Goal: Transaction & Acquisition: Purchase product/service

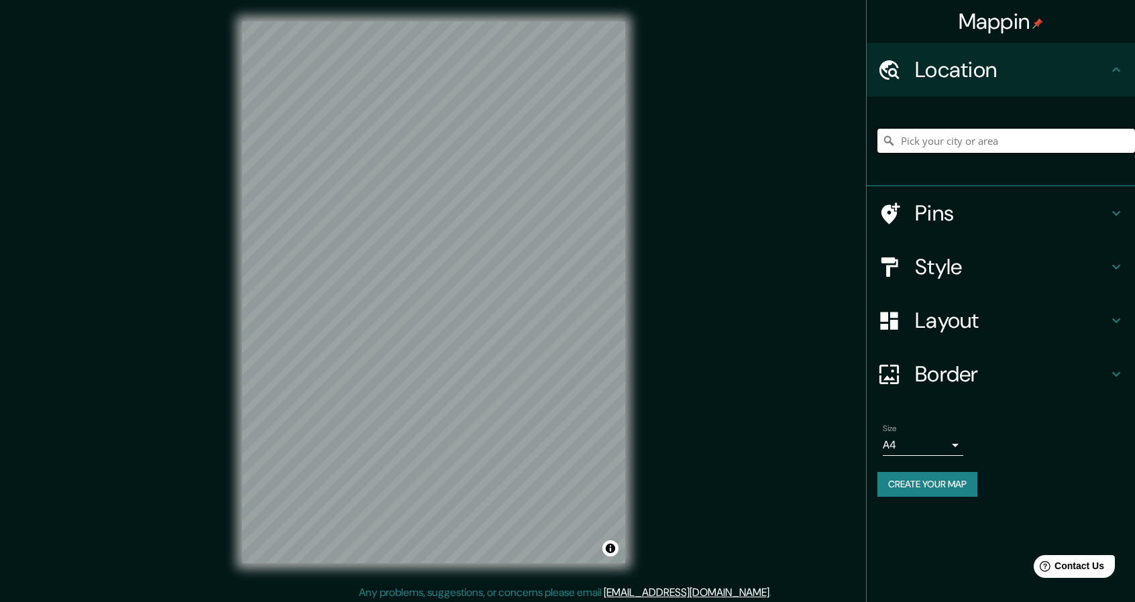
drag, startPoint x: 955, startPoint y: 137, endPoint x: 954, endPoint y: 129, distance: 8.2
click at [955, 137] on input "Pick your city or area" at bounding box center [1006, 141] width 258 height 24
paste input "[GEOGRAPHIC_DATA]"
click at [1002, 140] on input "Noord, [GEOGRAPHIC_DATA], [GEOGRAPHIC_DATA], [GEOGRAPHIC_DATA]" at bounding box center [1006, 141] width 258 height 24
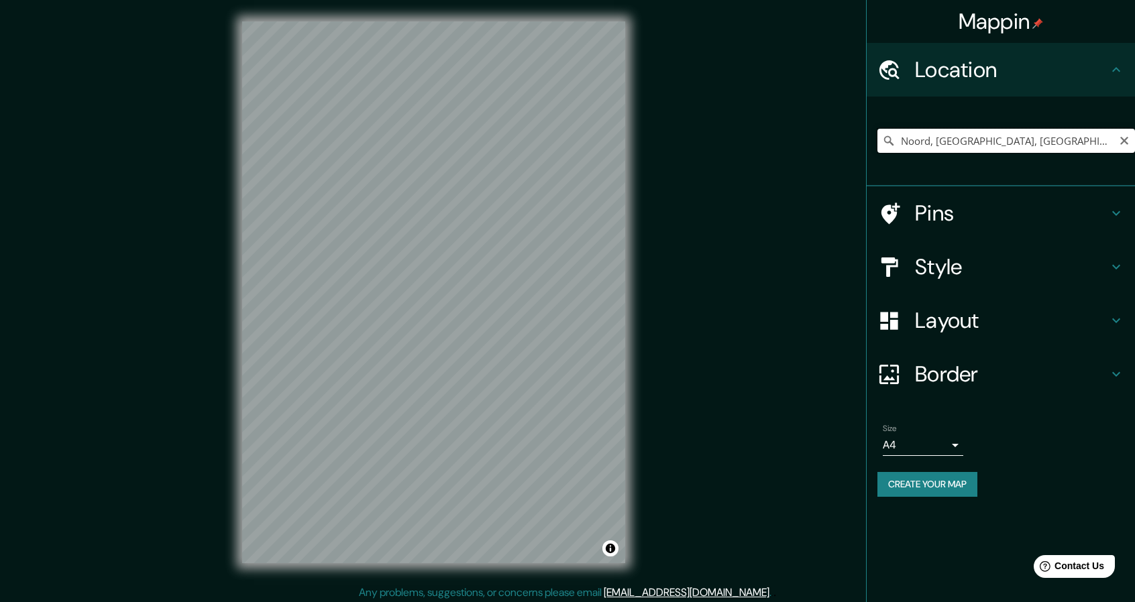
click at [1002, 140] on input "Noord, [GEOGRAPHIC_DATA], [GEOGRAPHIC_DATA], [GEOGRAPHIC_DATA]" at bounding box center [1006, 141] width 258 height 24
paste input "[GEOGRAPHIC_DATA]"
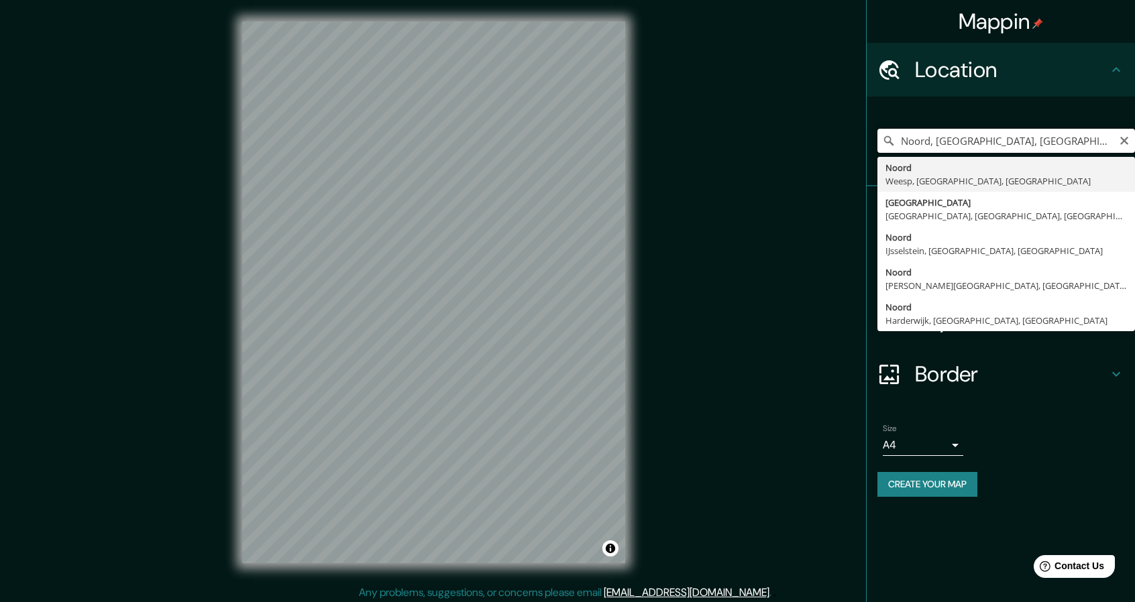
click at [970, 147] on input "Noord, [GEOGRAPHIC_DATA], [GEOGRAPHIC_DATA], [GEOGRAPHIC_DATA]" at bounding box center [1006, 141] width 258 height 24
paste input "Calle División del Nte. [STREET_ADDRESS]"
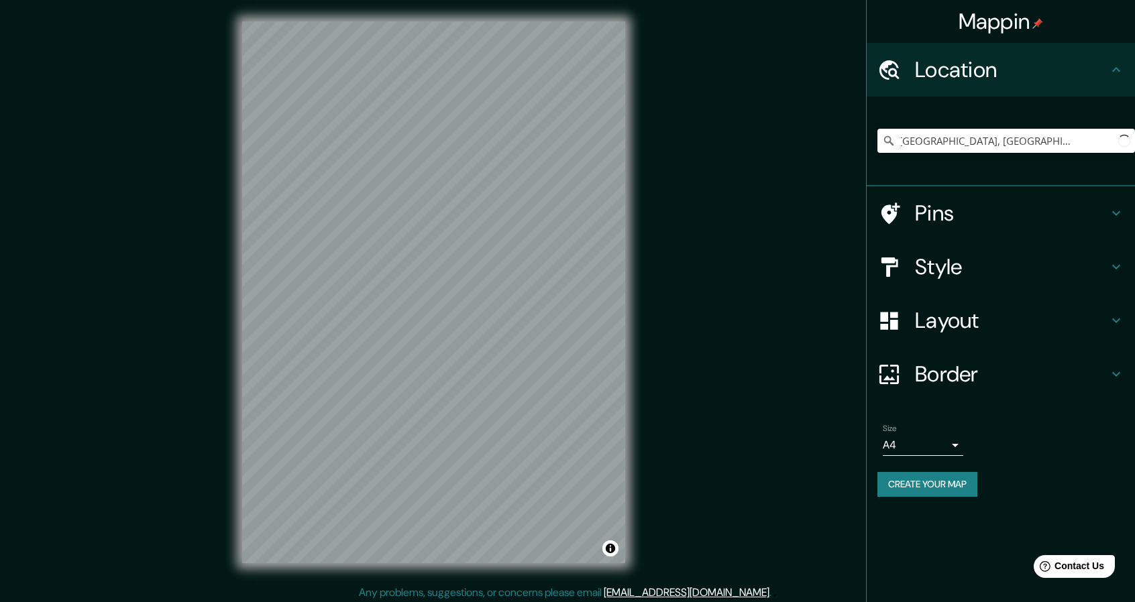
scroll to position [0, 30]
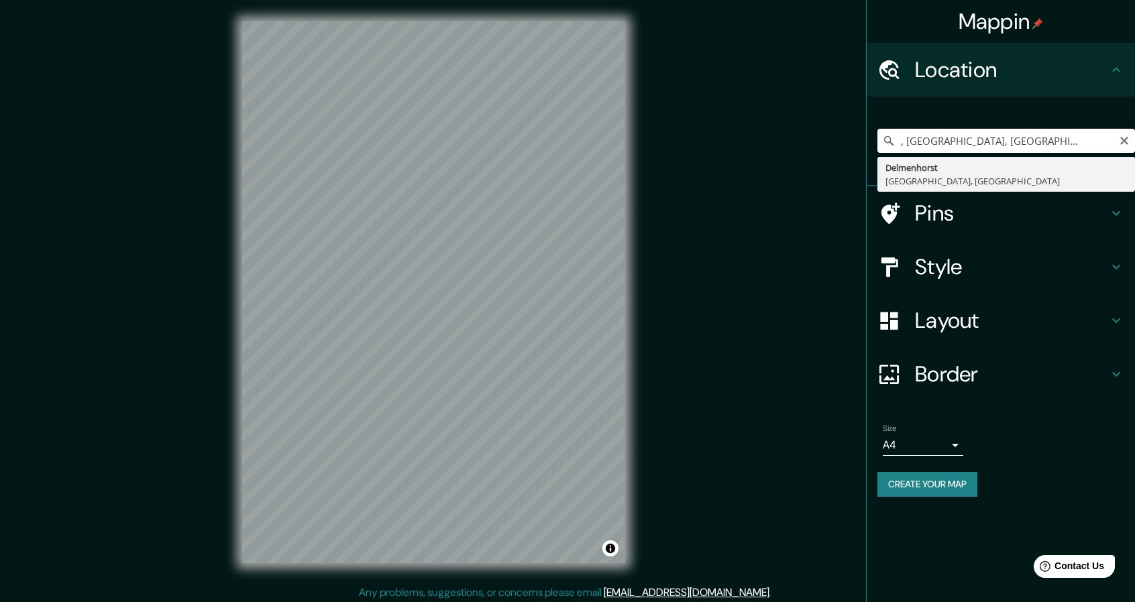
click at [1015, 133] on input "Noord, [GEOGRAPHIC_DATA], [GEOGRAPHIC_DATA], [GEOGRAPHIC_DATA]" at bounding box center [1006, 141] width 258 height 24
paste input "Calle División del Nte. [STREET_ADDRESS]"
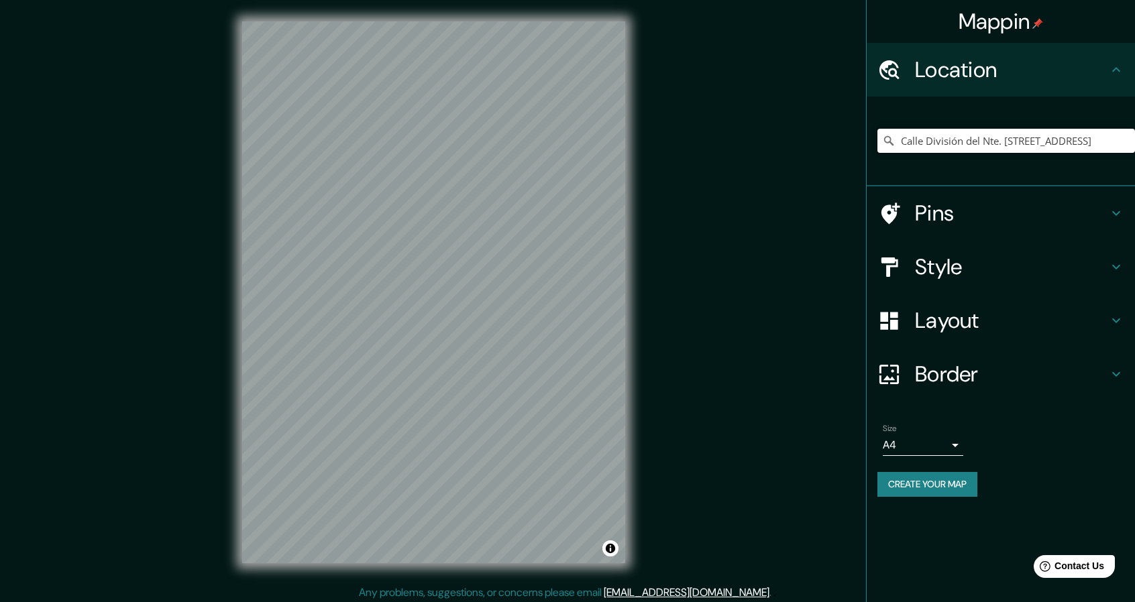
scroll to position [0, 0]
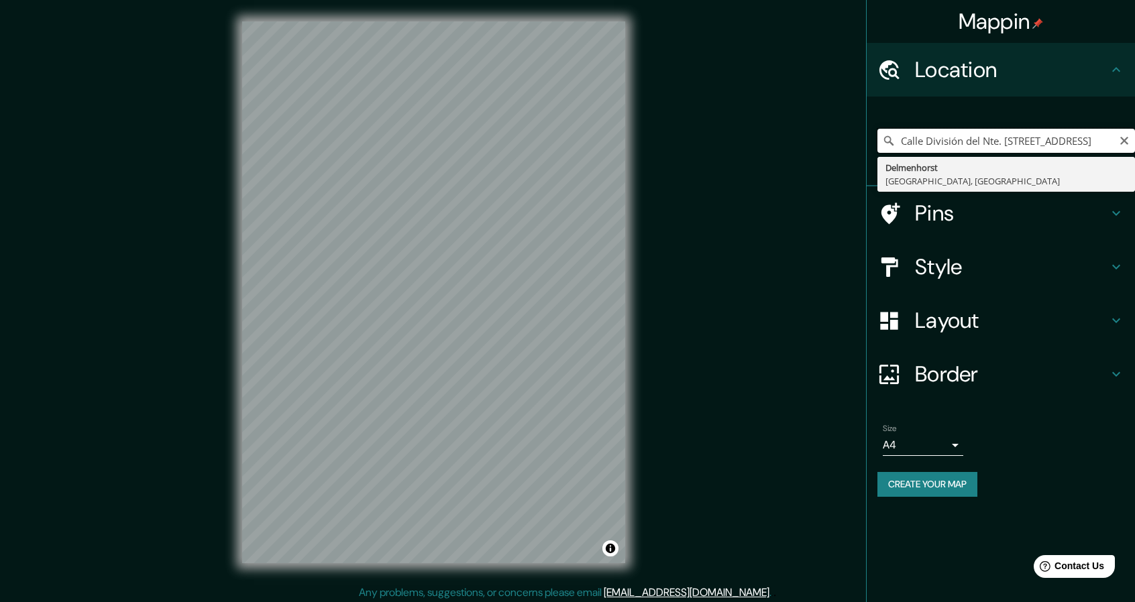
click at [1010, 137] on input "Calle División del Nte. [STREET_ADDRESS]" at bounding box center [1006, 141] width 258 height 24
click at [1011, 137] on input "Calle División del Nte. [STREET_ADDRESS]" at bounding box center [1006, 141] width 258 height 24
paste input "[GEOGRAPHIC_DATA]"
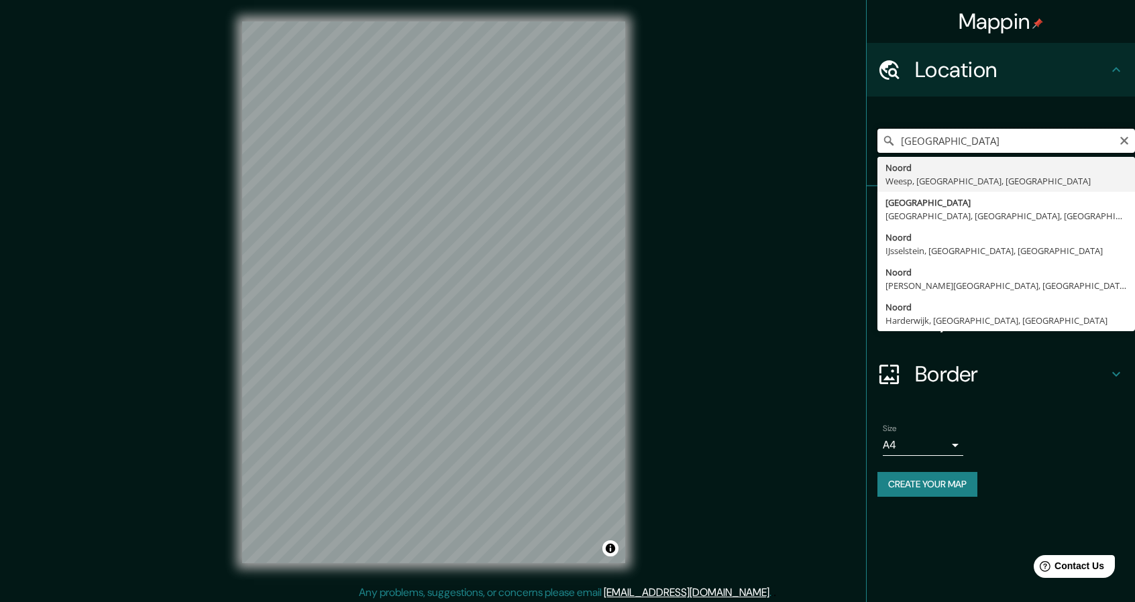
click at [1080, 147] on input "[GEOGRAPHIC_DATA]" at bounding box center [1006, 141] width 258 height 24
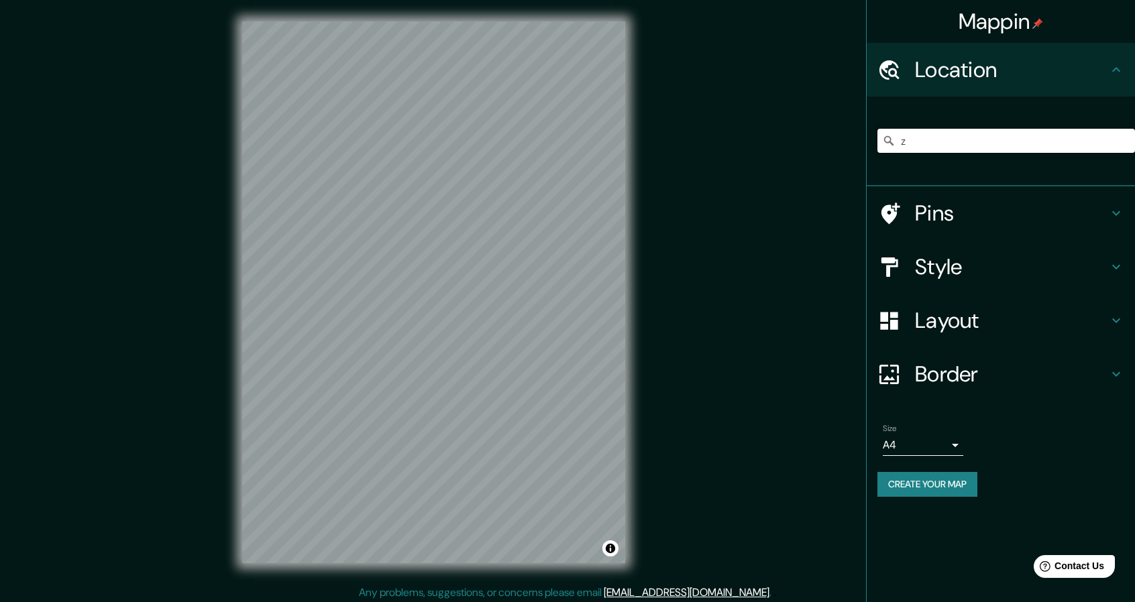
type input "z"
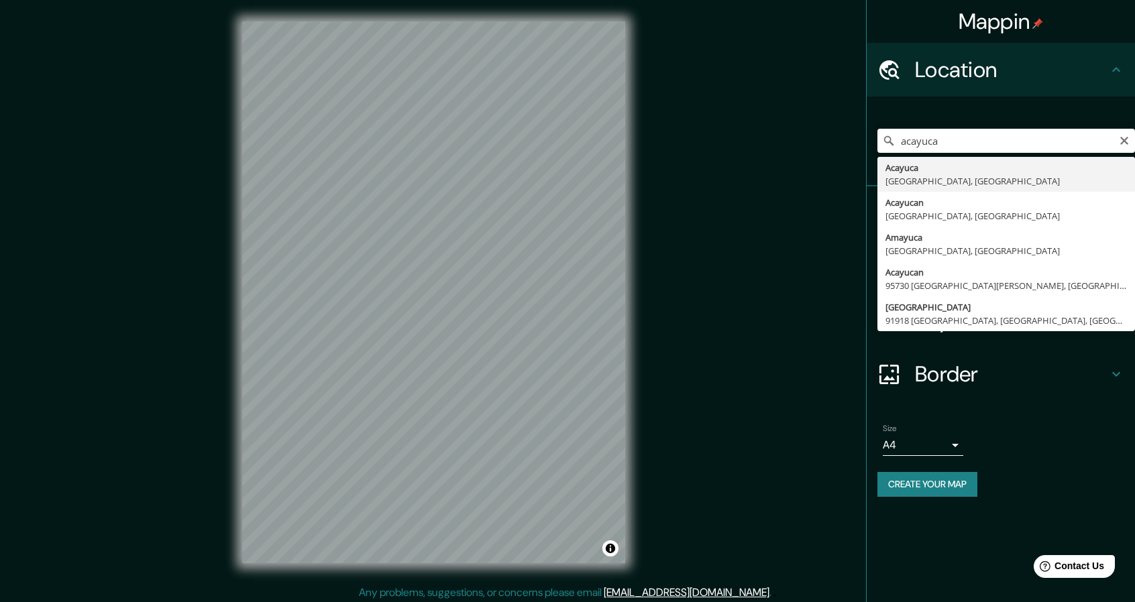
type input "Acayuca, [GEOGRAPHIC_DATA], [GEOGRAPHIC_DATA]"
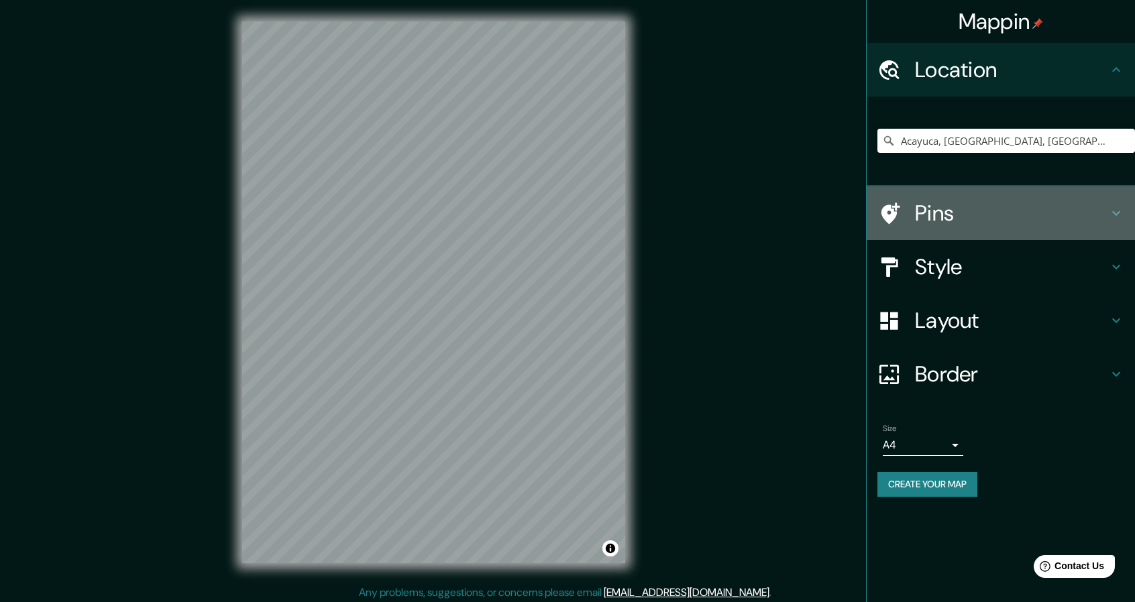
click at [952, 223] on h4 "Pins" at bounding box center [1011, 213] width 193 height 27
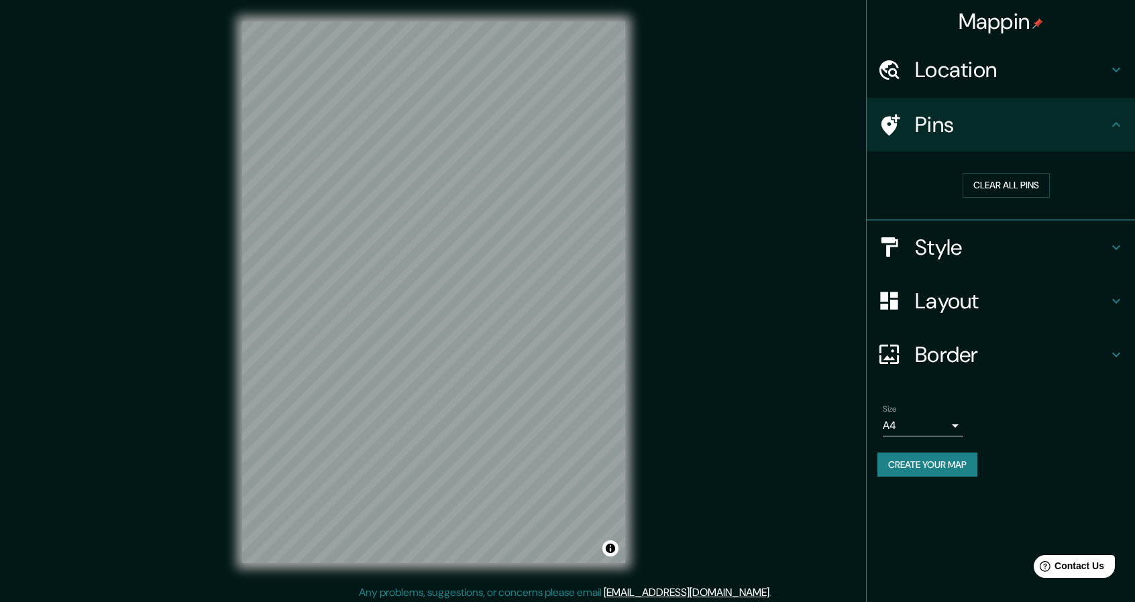
click at [952, 232] on div "Style" at bounding box center [1000, 248] width 268 height 54
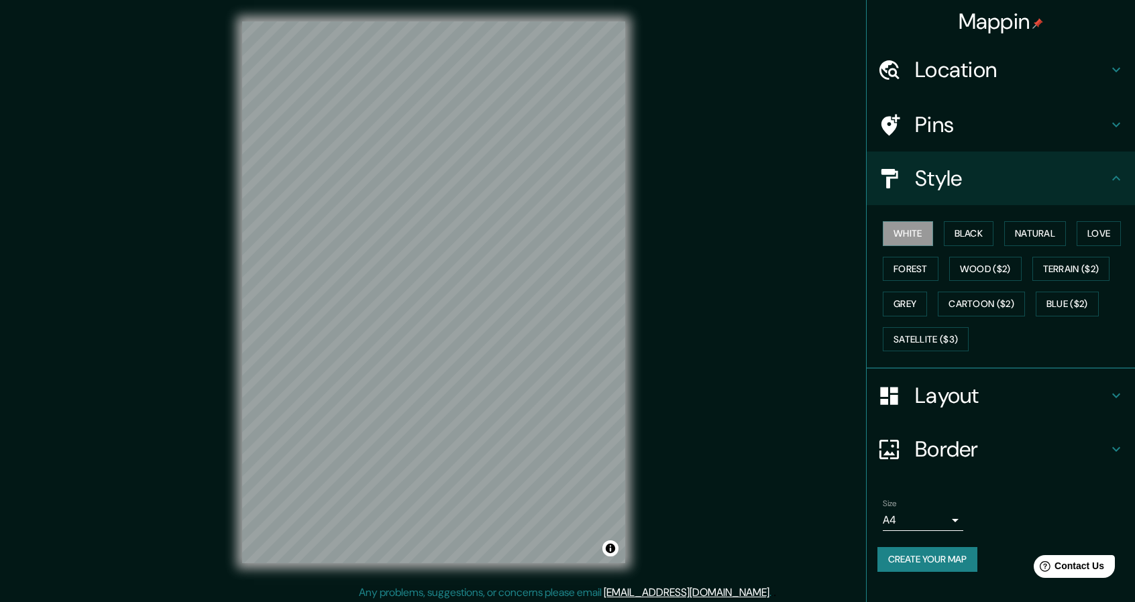
click at [946, 407] on h4 "Layout" at bounding box center [1011, 395] width 193 height 27
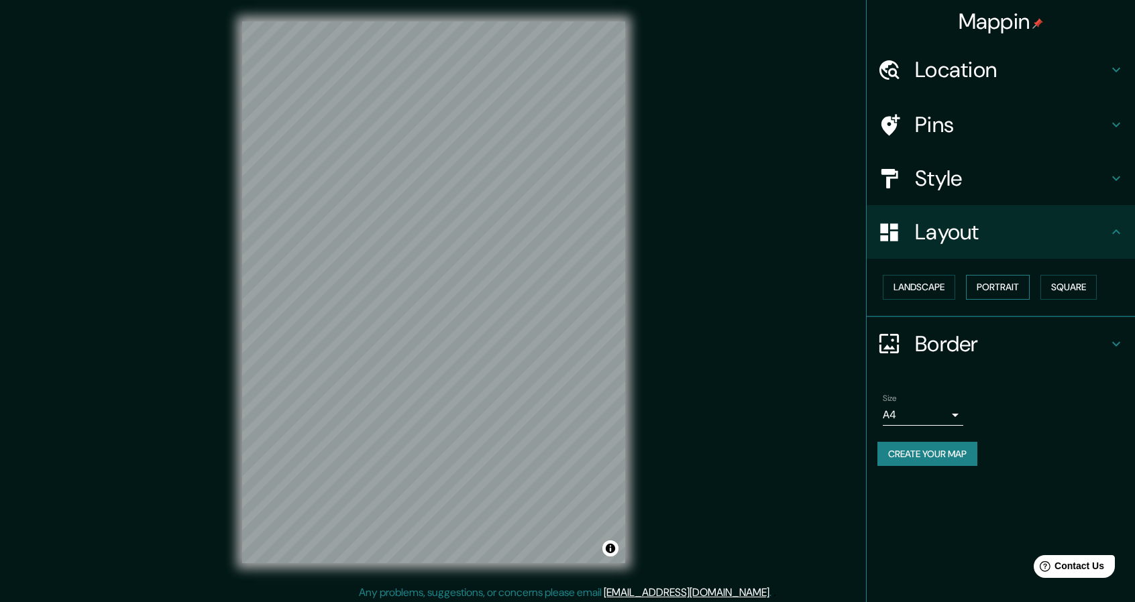
click at [1007, 293] on button "Portrait" at bounding box center [998, 287] width 64 height 25
click at [1066, 285] on button "Square" at bounding box center [1068, 287] width 56 height 25
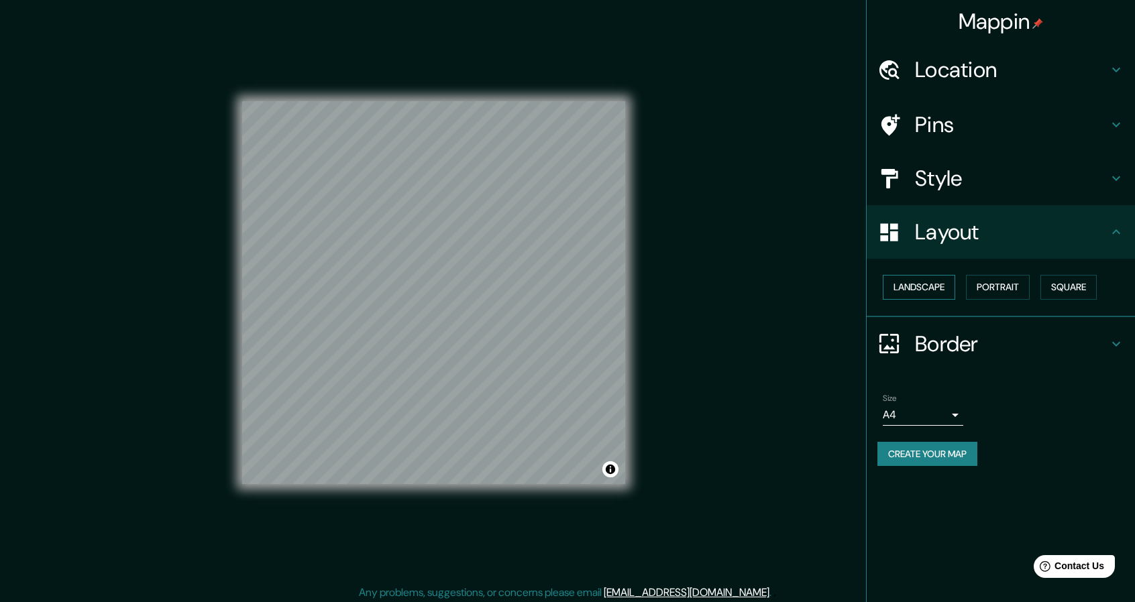
click at [941, 288] on button "Landscape" at bounding box center [918, 287] width 72 height 25
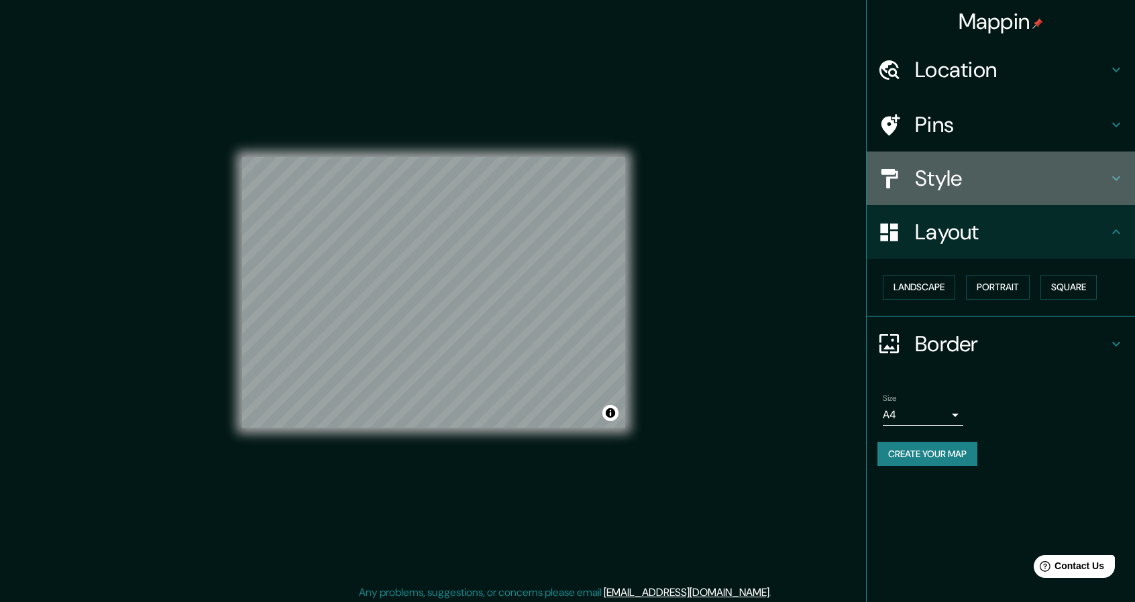
click at [974, 188] on h4 "Style" at bounding box center [1011, 178] width 193 height 27
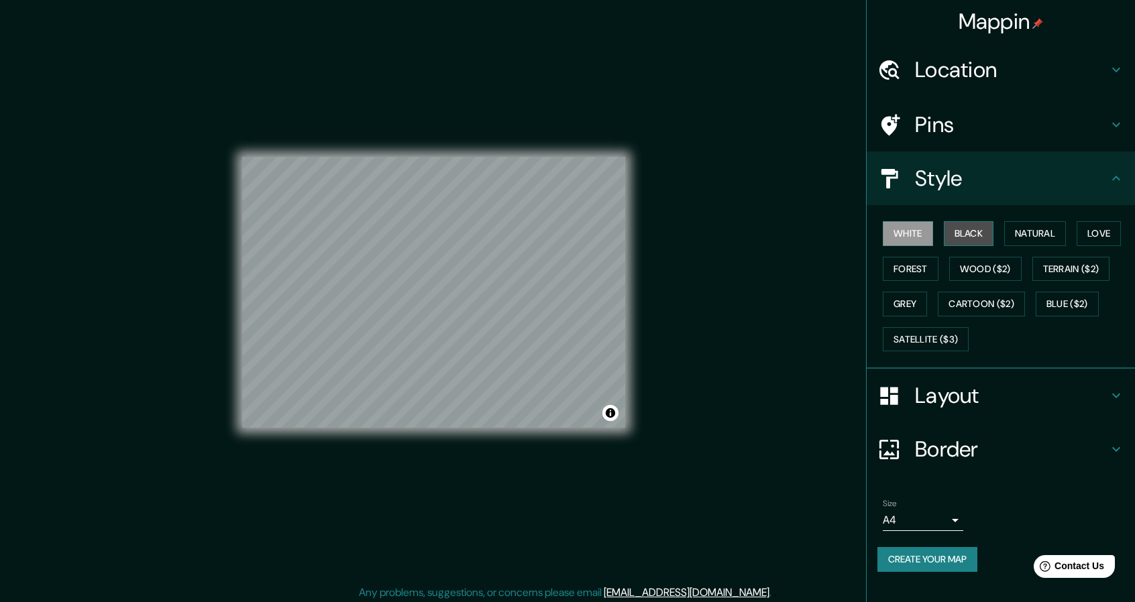
click at [975, 234] on button "Black" at bounding box center [969, 233] width 50 height 25
click at [1013, 231] on button "Natural" at bounding box center [1035, 233] width 62 height 25
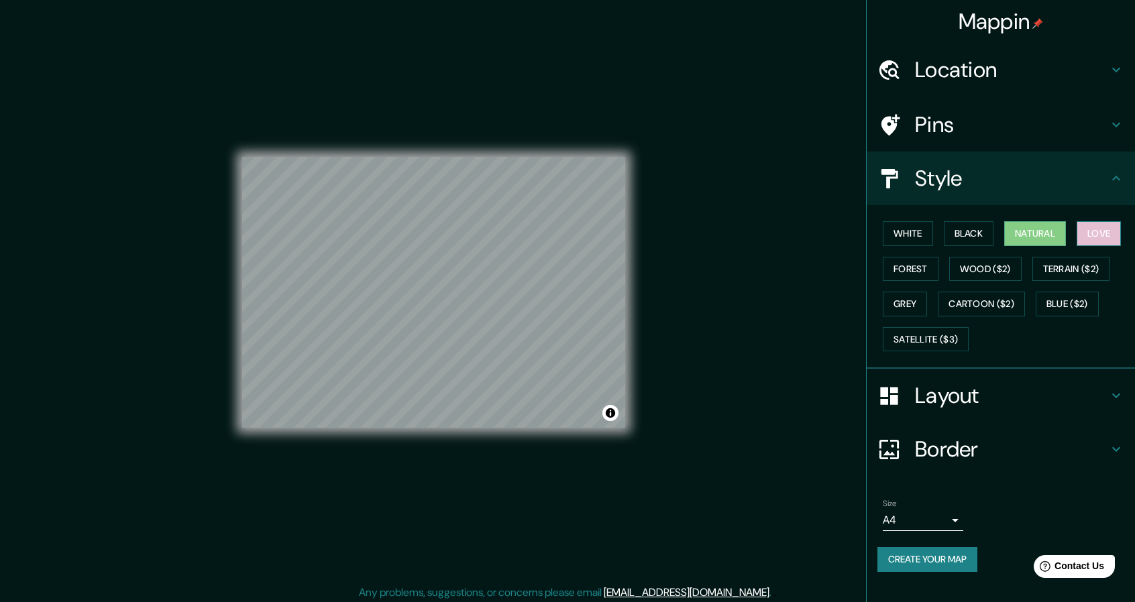
click at [1109, 234] on button "Love" at bounding box center [1098, 233] width 44 height 25
click at [1051, 237] on button "Natural" at bounding box center [1035, 233] width 62 height 25
click at [919, 274] on button "Forest" at bounding box center [910, 269] width 56 height 25
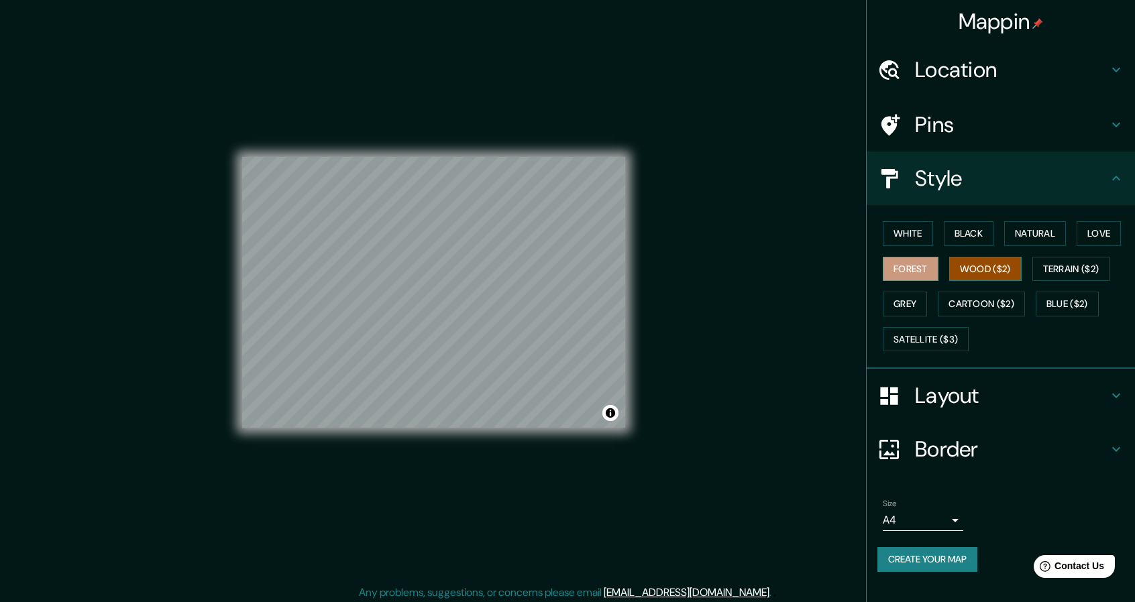
click at [992, 274] on button "Wood ($2)" at bounding box center [985, 269] width 72 height 25
click at [1068, 276] on button "Terrain ($2)" at bounding box center [1071, 269] width 78 height 25
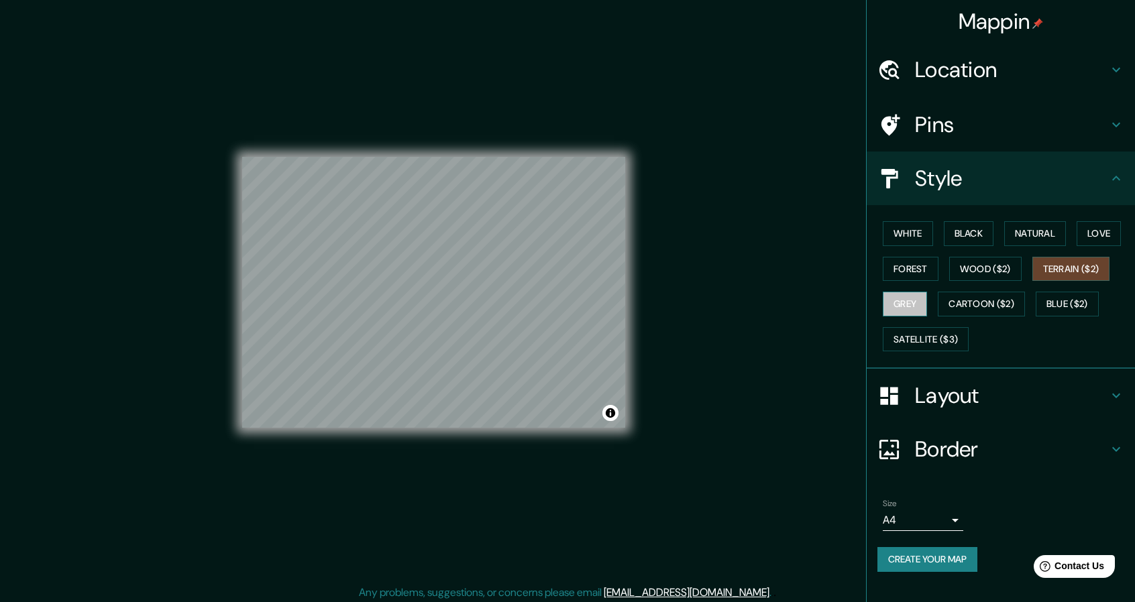
click at [912, 302] on button "Grey" at bounding box center [904, 304] width 44 height 25
click at [990, 300] on button "Cartoon ($2)" at bounding box center [980, 304] width 87 height 25
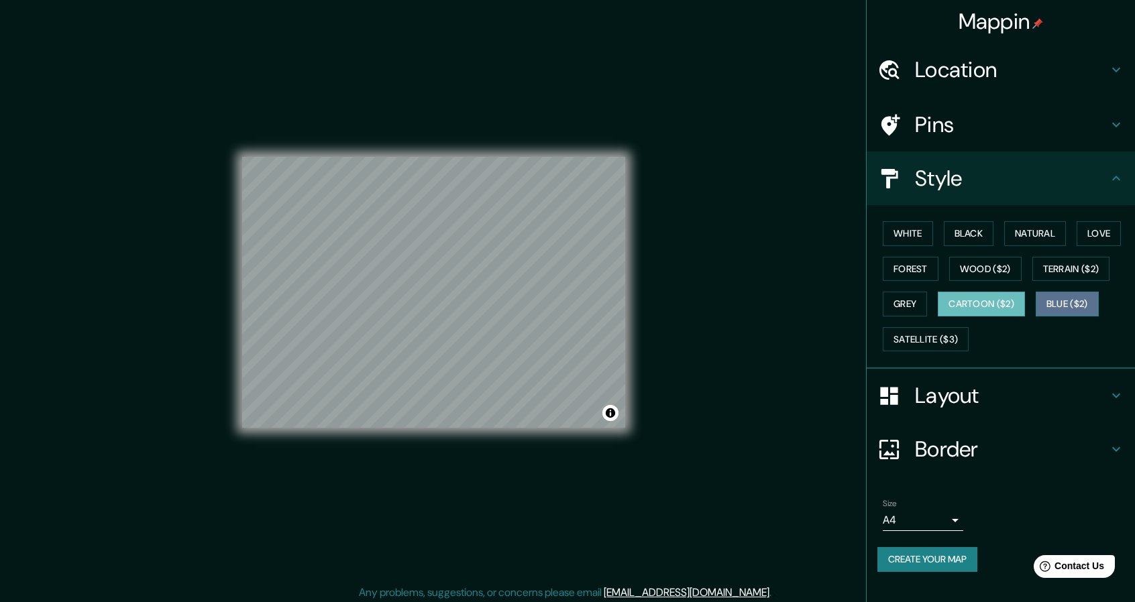
click at [1065, 305] on button "Blue ($2)" at bounding box center [1066, 304] width 63 height 25
click at [947, 327] on button "Satellite ($3)" at bounding box center [925, 339] width 86 height 25
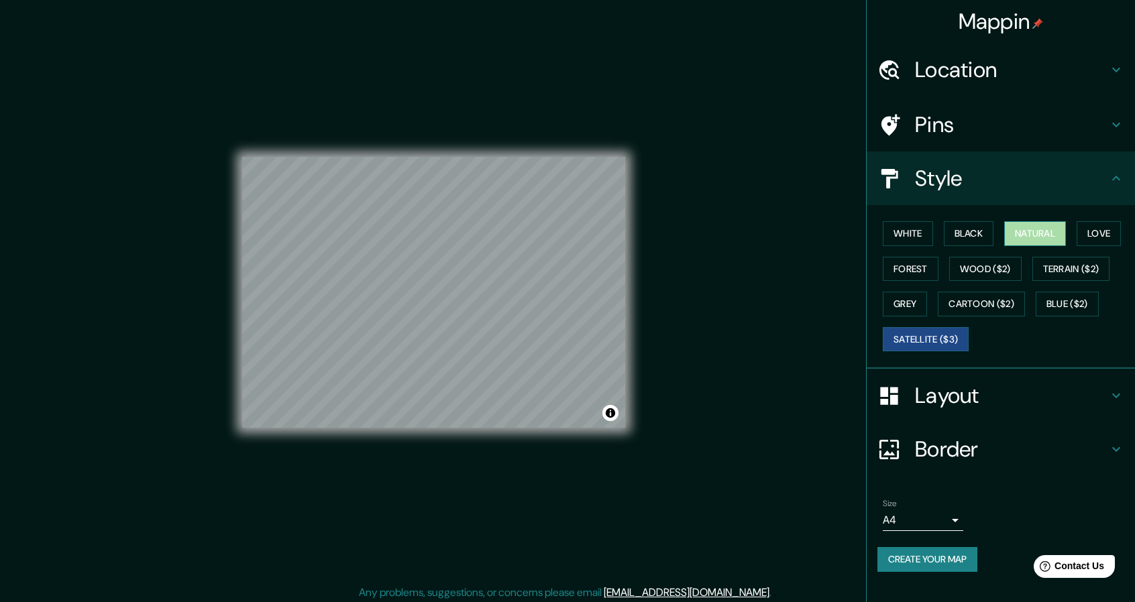
click at [1041, 243] on button "Natural" at bounding box center [1035, 233] width 62 height 25
click at [950, 335] on button "Satellite ($3)" at bounding box center [925, 339] width 86 height 25
click at [1035, 239] on button "Natural" at bounding box center [1035, 233] width 62 height 25
click at [1088, 232] on button "Love" at bounding box center [1098, 233] width 44 height 25
click at [1051, 243] on button "Natural" at bounding box center [1035, 233] width 62 height 25
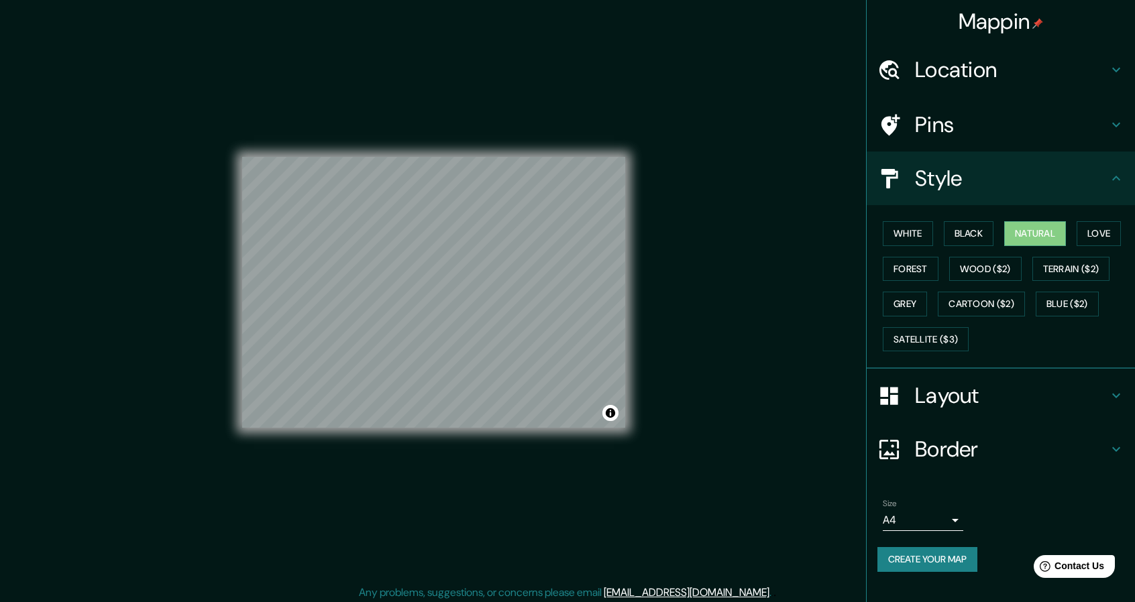
drag, startPoint x: 716, startPoint y: 297, endPoint x: 630, endPoint y: 302, distance: 86.0
click at [716, 286] on div "Mappin Location [GEOGRAPHIC_DATA], [GEOGRAPHIC_DATA], [GEOGRAPHIC_DATA] Pins St…" at bounding box center [567, 303] width 1135 height 606
click at [952, 560] on button "Create your map" at bounding box center [927, 559] width 100 height 25
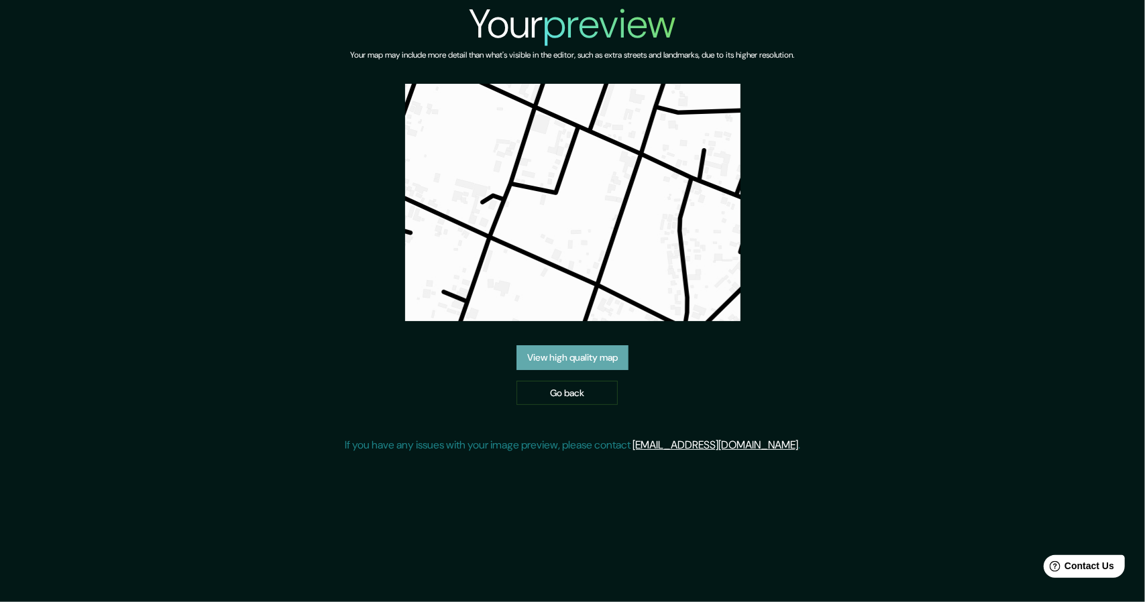
click at [559, 352] on link "View high quality map" at bounding box center [572, 357] width 112 height 25
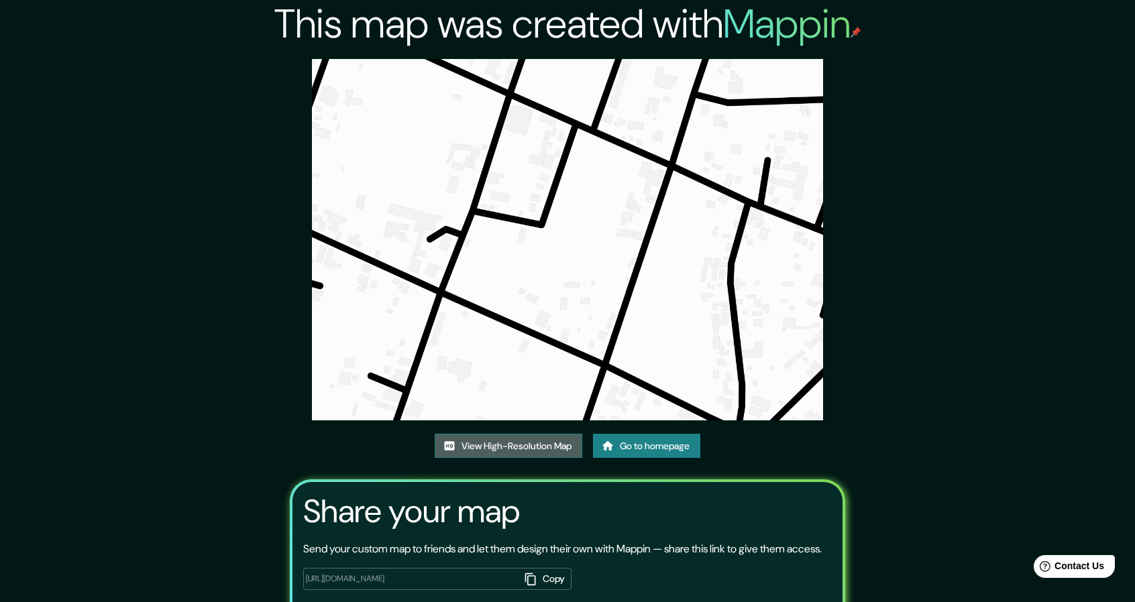
click at [526, 448] on link "View High-Resolution Map" at bounding box center [509, 446] width 148 height 25
drag, startPoint x: 672, startPoint y: 156, endPoint x: 711, endPoint y: 442, distance: 288.3
click at [711, 442] on div "This map was created with Mappin View High-Resolution Map Go to homepage Share …" at bounding box center [567, 340] width 587 height 681
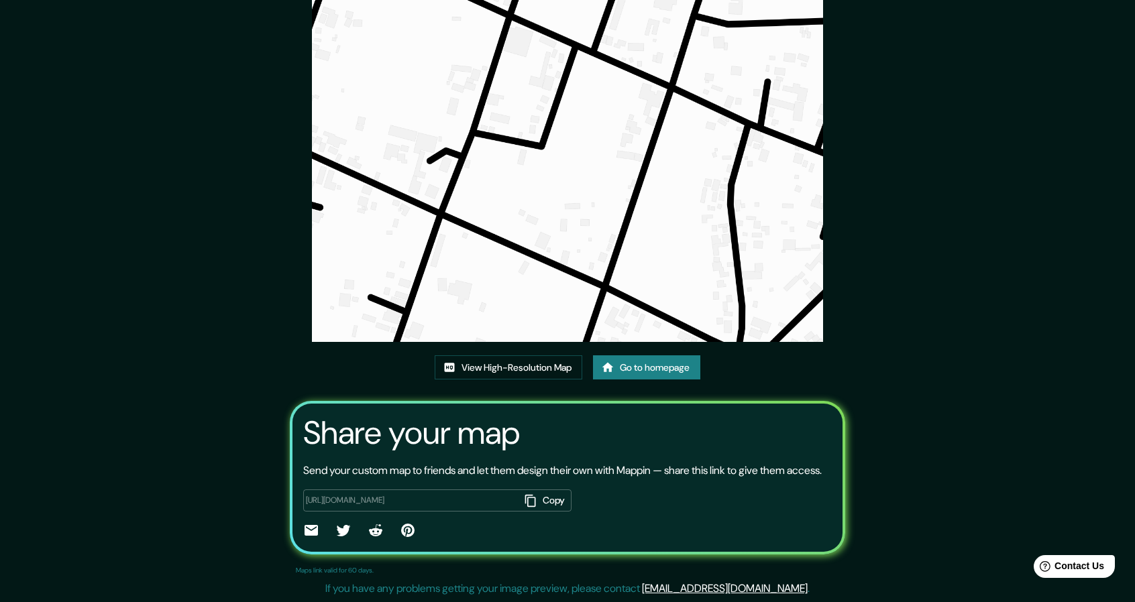
scroll to position [94, 0]
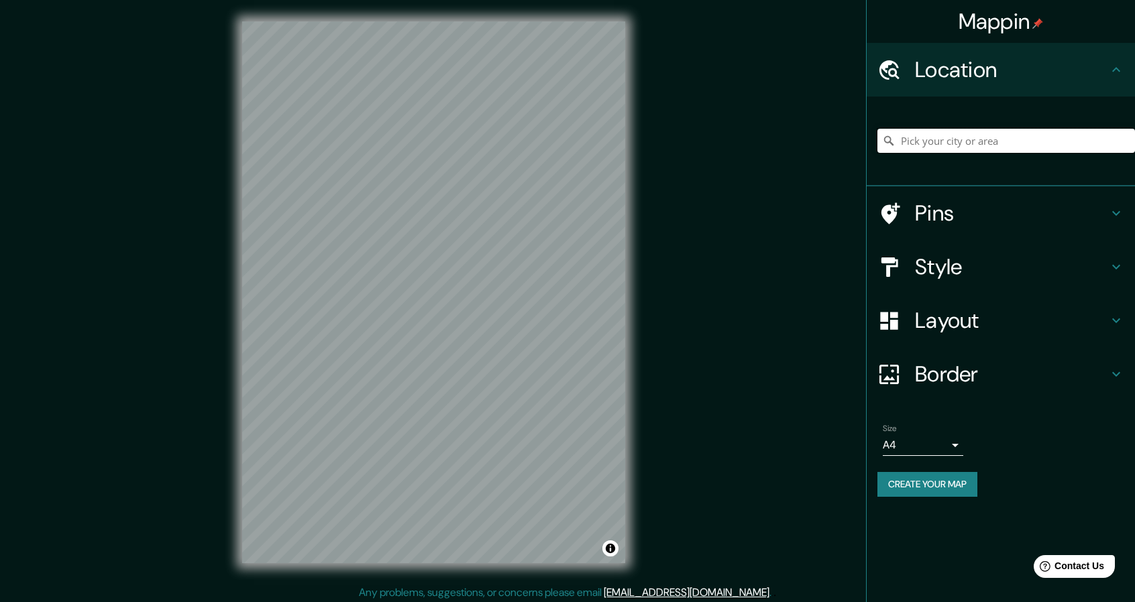
click at [1045, 147] on input "Pick your city or area" at bounding box center [1006, 141] width 258 height 24
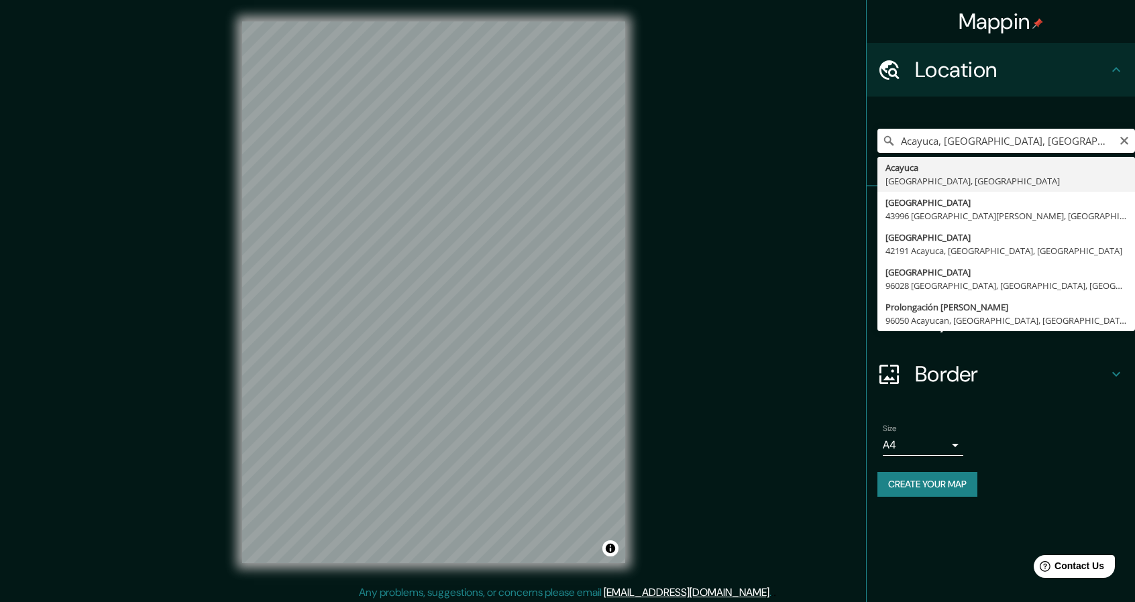
type input "Acayuca, [GEOGRAPHIC_DATA], [GEOGRAPHIC_DATA]"
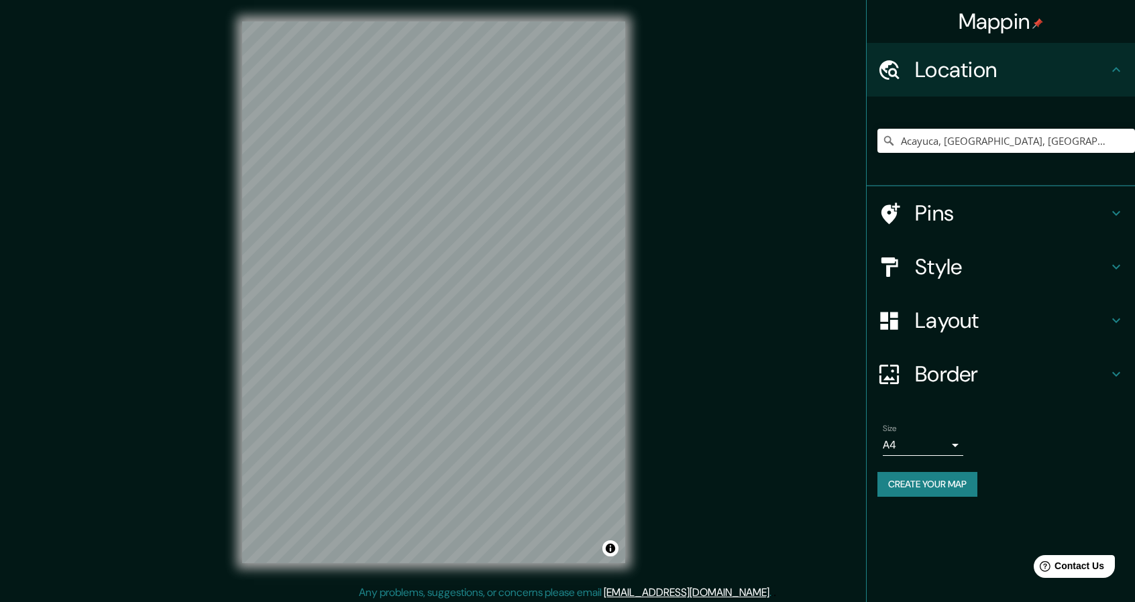
click at [1070, 267] on h4 "Style" at bounding box center [1011, 266] width 193 height 27
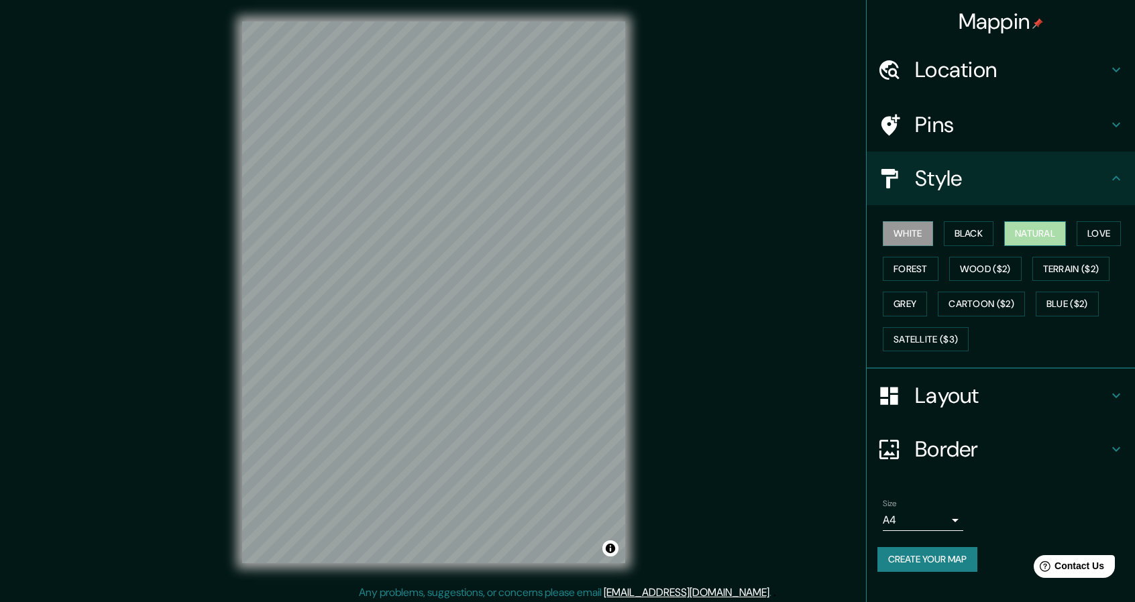
click at [1015, 237] on button "Natural" at bounding box center [1035, 233] width 62 height 25
click at [913, 266] on button "Forest" at bounding box center [910, 269] width 56 height 25
click at [924, 240] on button "White" at bounding box center [907, 233] width 50 height 25
click at [967, 245] on button "Black" at bounding box center [969, 233] width 50 height 25
click at [1104, 239] on button "Love" at bounding box center [1098, 233] width 44 height 25
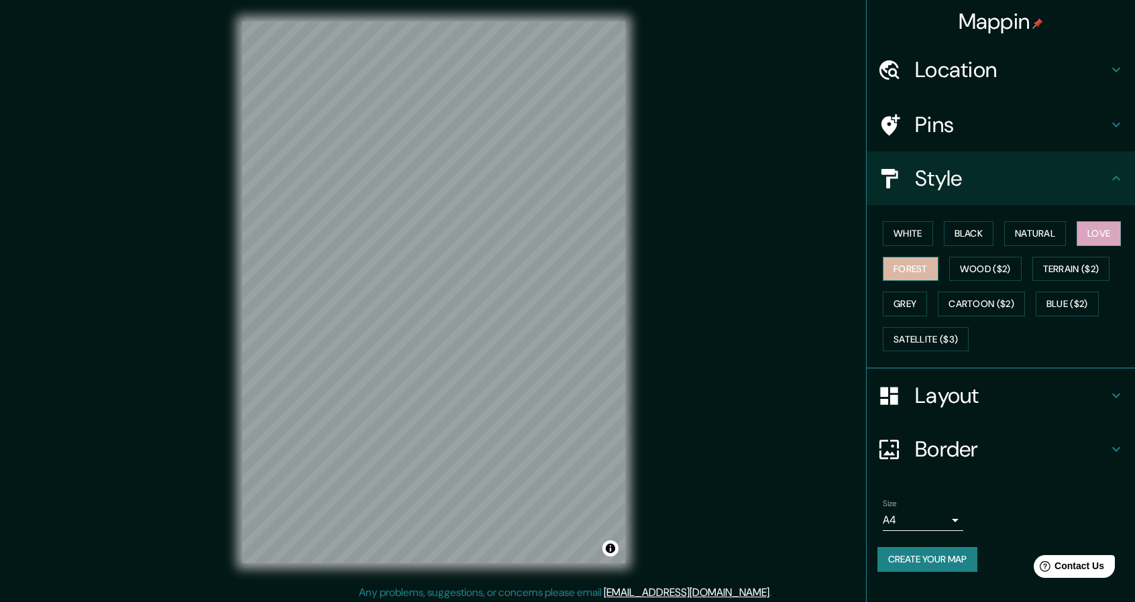
click at [900, 265] on button "Forest" at bounding box center [910, 269] width 56 height 25
click at [979, 259] on button "Wood ($2)" at bounding box center [985, 269] width 72 height 25
click at [976, 232] on button "Black" at bounding box center [969, 233] width 50 height 25
